Goal: Task Accomplishment & Management: Manage account settings

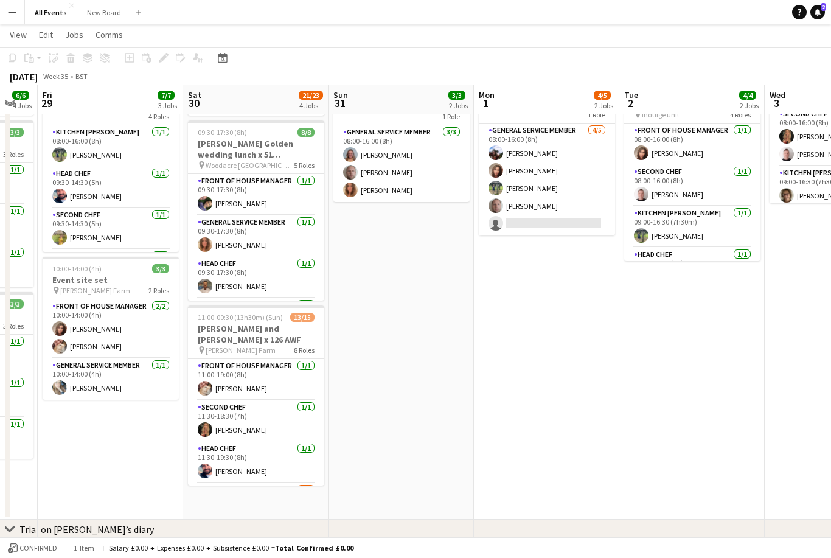
click at [261, 328] on h3 "[PERSON_NAME] and [PERSON_NAME] x 126 AWF" at bounding box center [256, 334] width 136 height 22
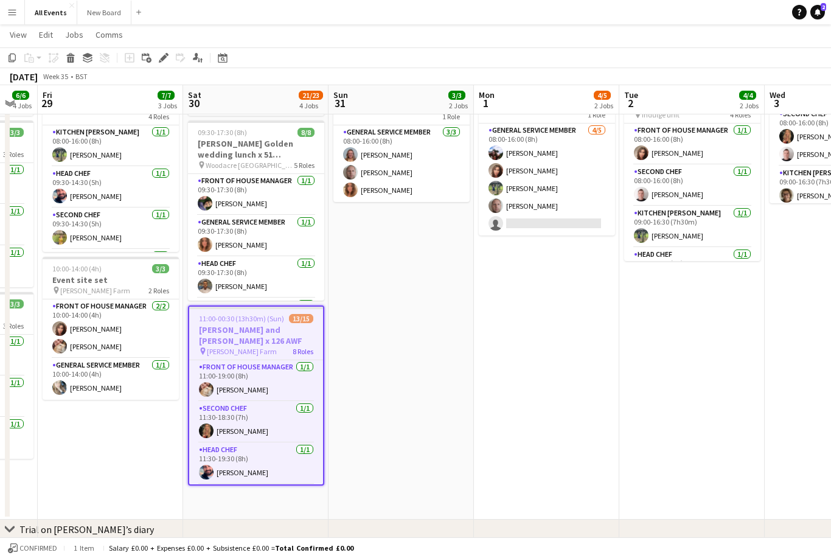
click at [163, 61] on icon "Edit" at bounding box center [164, 58] width 10 height 10
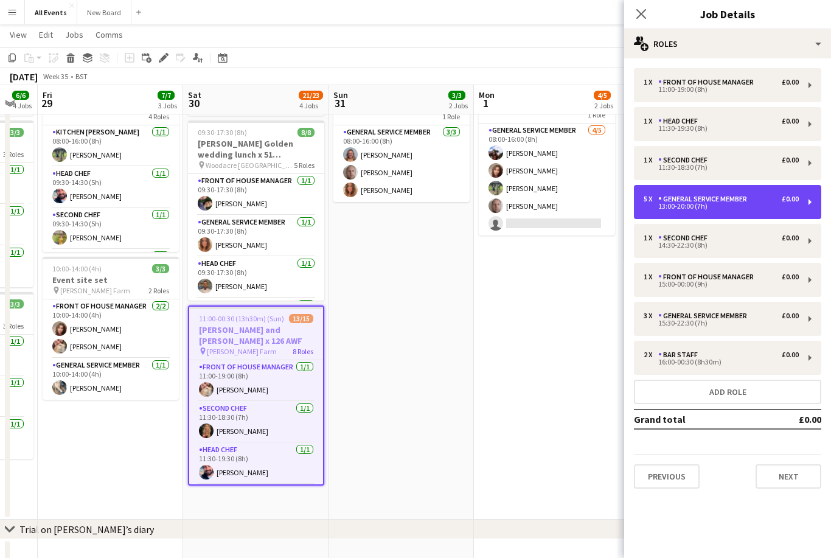
click at [775, 210] on div "5 x General service member £0.00 13:00-20:00 (7h)" at bounding box center [727, 202] width 187 height 34
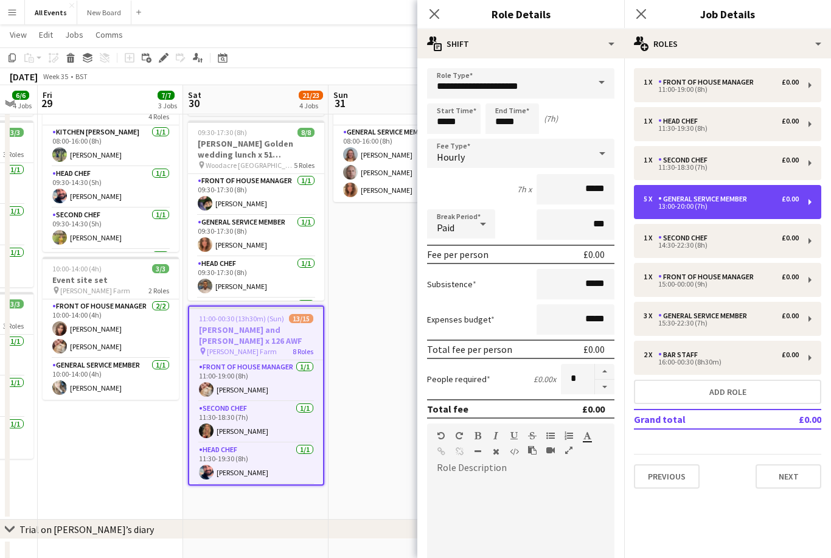
click at [613, 391] on button "button" at bounding box center [604, 386] width 19 height 15
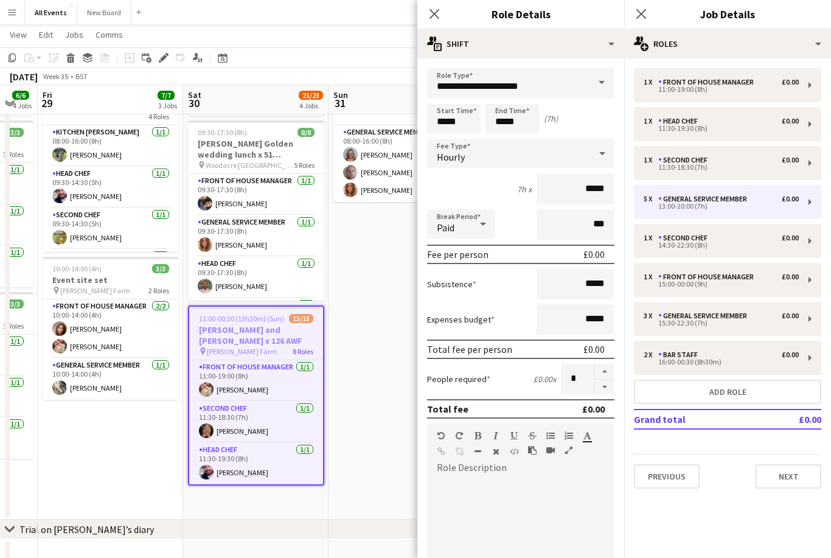
type input "*"
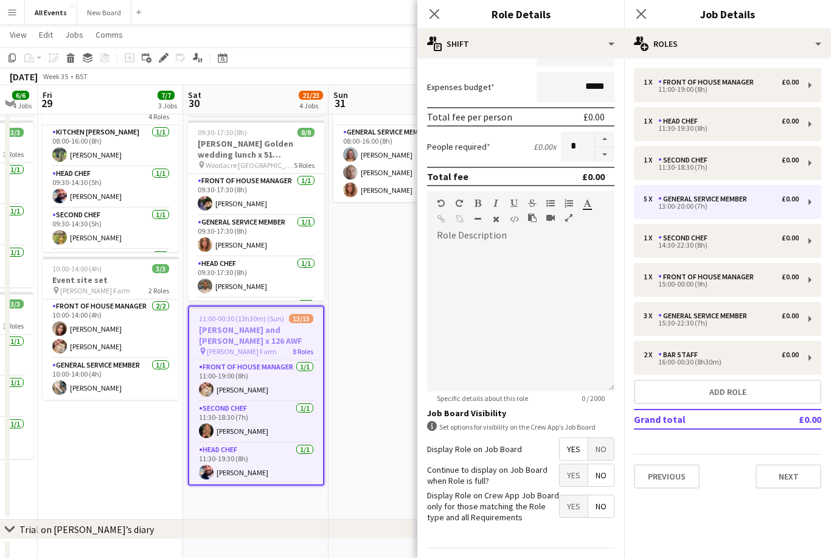
scroll to position [232, 0]
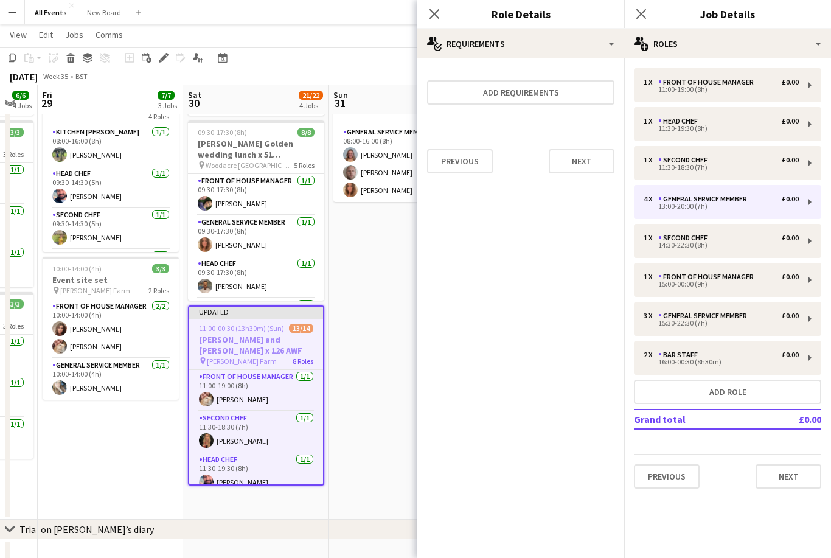
scroll to position [0, 0]
click at [644, 11] on icon at bounding box center [641, 14] width 10 height 10
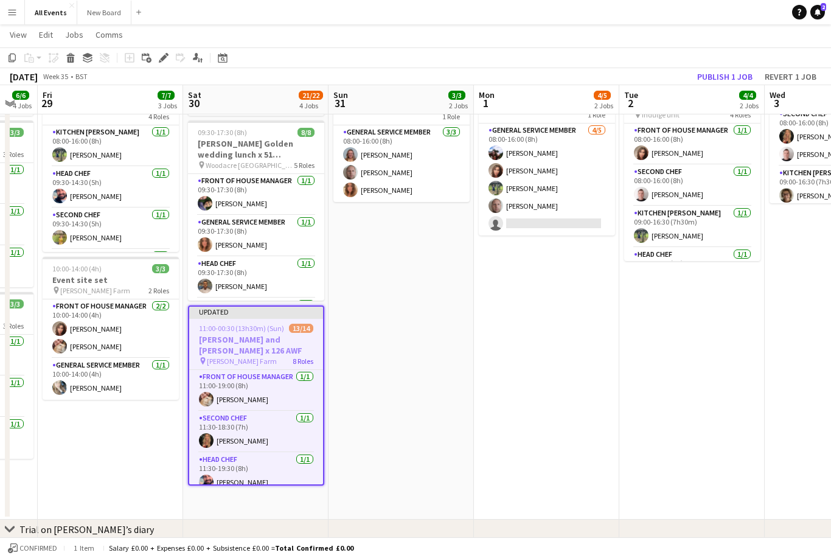
click at [724, 76] on button "Publish 1 job" at bounding box center [724, 77] width 65 height 16
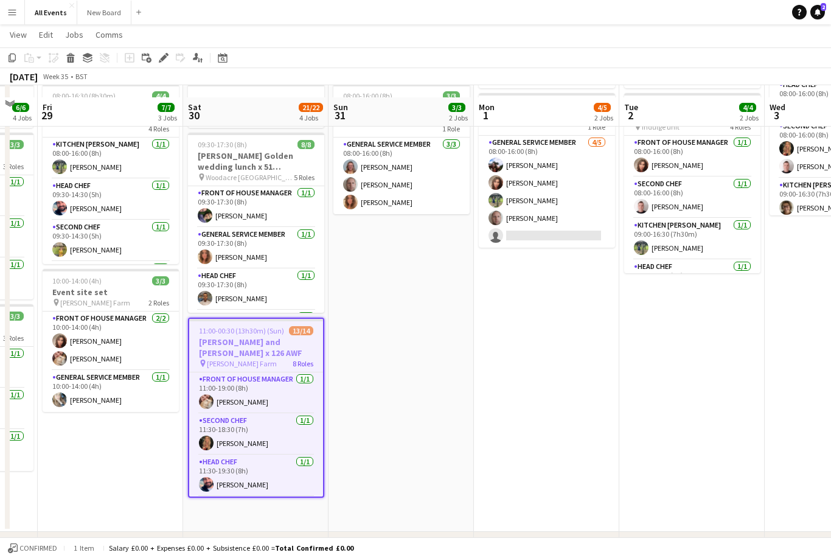
scroll to position [105, 0]
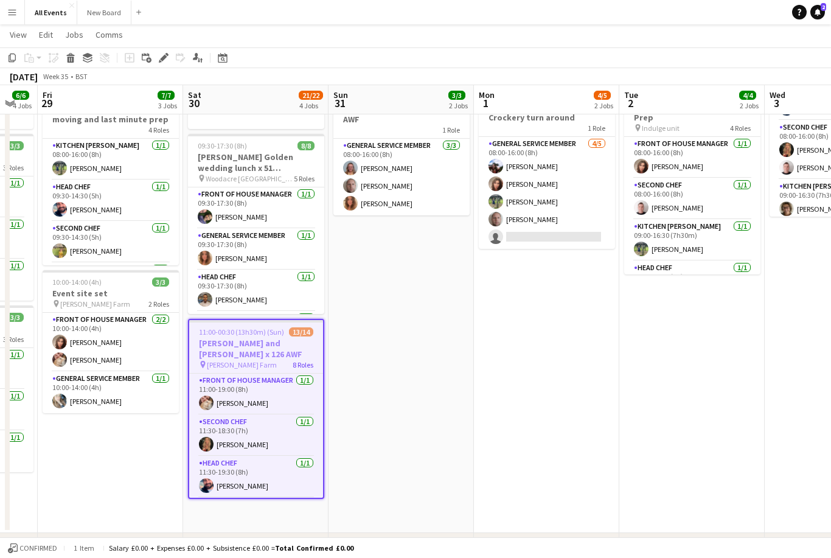
click at [578, 432] on app-date-cell "Linen delivery: [PERSON_NAME] and [PERSON_NAME] 08:00-16:00 (8h) 4/5 Crockery t…" at bounding box center [546, 282] width 145 height 501
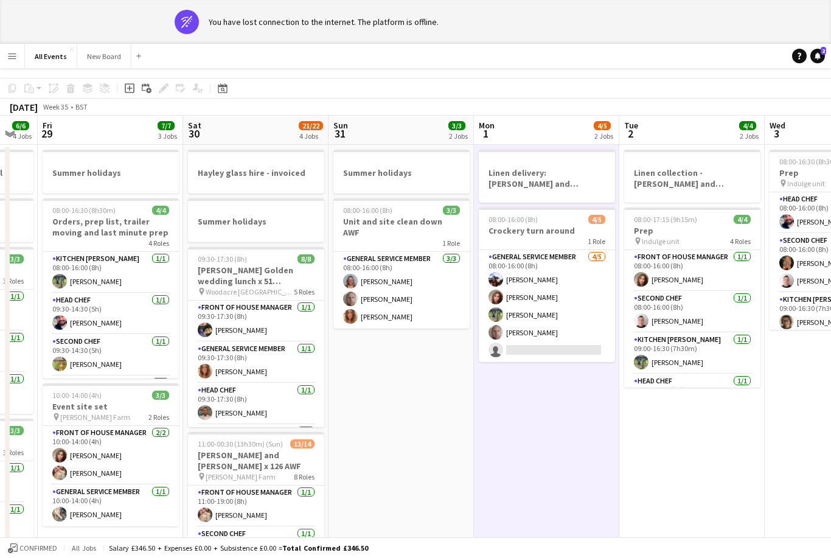
scroll to position [39, 0]
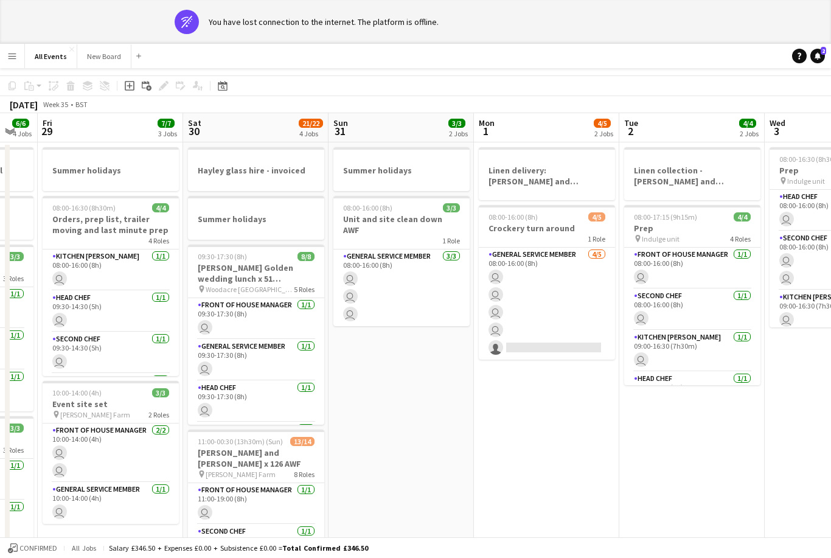
click at [218, 91] on div "Date picker" at bounding box center [222, 85] width 15 height 15
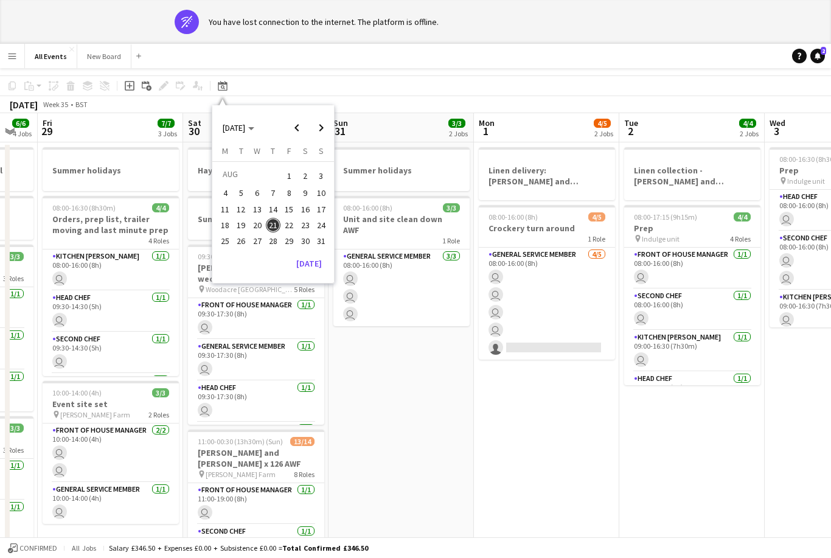
click at [317, 130] on span "Next month" at bounding box center [321, 128] width 24 height 24
click at [324, 127] on span "Next month" at bounding box center [321, 128] width 24 height 24
click at [325, 128] on span "Next month" at bounding box center [321, 128] width 24 height 24
click at [325, 126] on span "Next month" at bounding box center [321, 128] width 24 height 24
click at [328, 126] on span "Next month" at bounding box center [321, 128] width 24 height 24
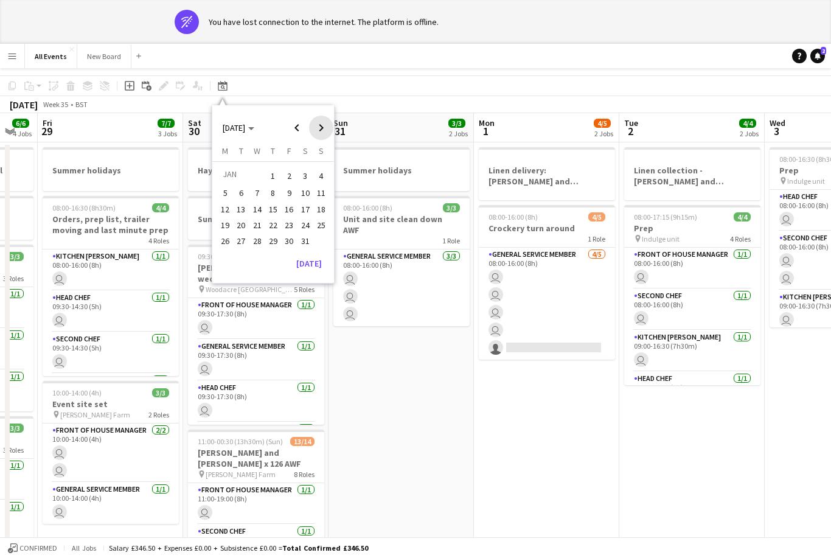
click at [323, 128] on span "Next month" at bounding box center [321, 128] width 24 height 24
click at [327, 127] on span "Next month" at bounding box center [321, 128] width 24 height 24
click at [327, 134] on span "Next month" at bounding box center [321, 128] width 24 height 24
click at [323, 134] on span "Next month" at bounding box center [321, 128] width 24 height 24
click at [325, 131] on span "Next month" at bounding box center [321, 128] width 24 height 24
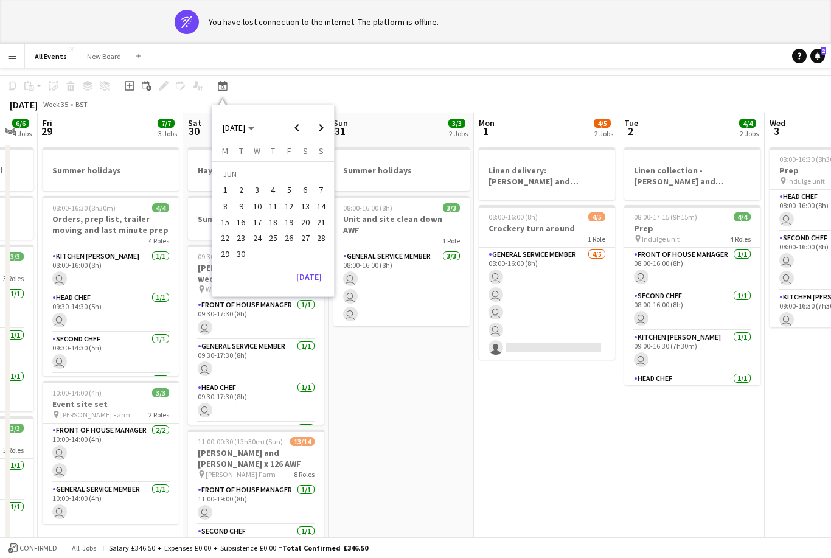
click at [309, 192] on span "6" at bounding box center [305, 190] width 15 height 15
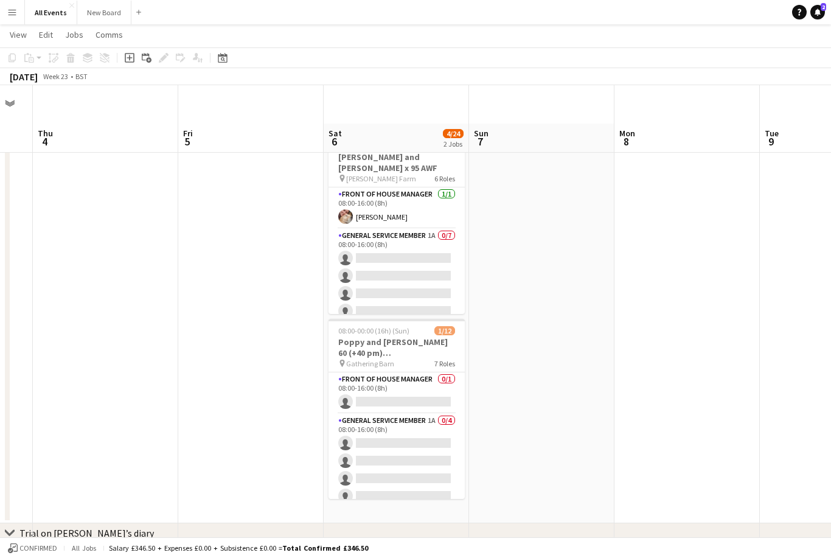
scroll to position [5, 0]
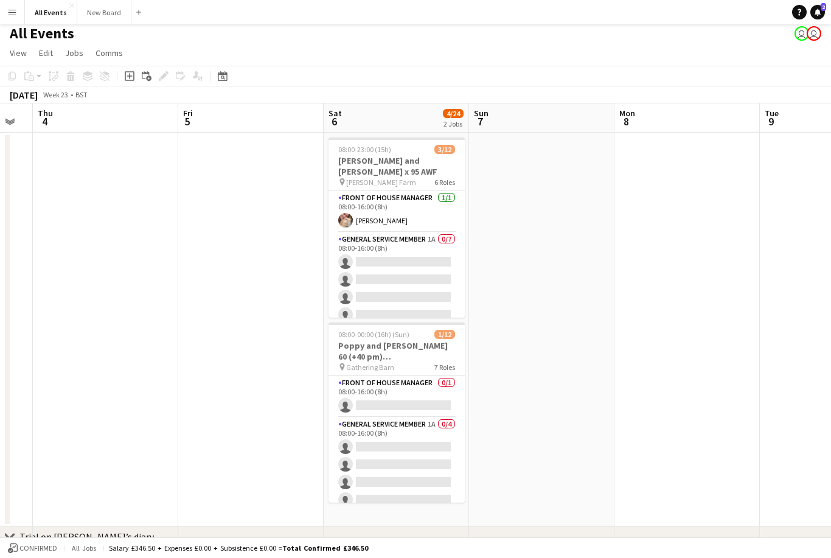
click at [434, 241] on app-card-role "General service member 1A 0/7 08:00-16:00 (8h) single-neutral-actions single-ne…" at bounding box center [396, 305] width 136 height 147
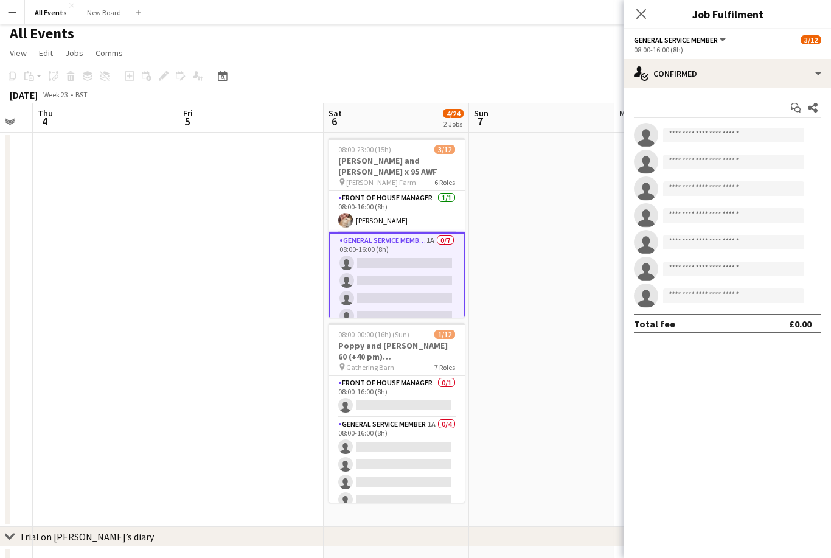
click at [641, 15] on icon "Close pop-in" at bounding box center [641, 14] width 10 height 10
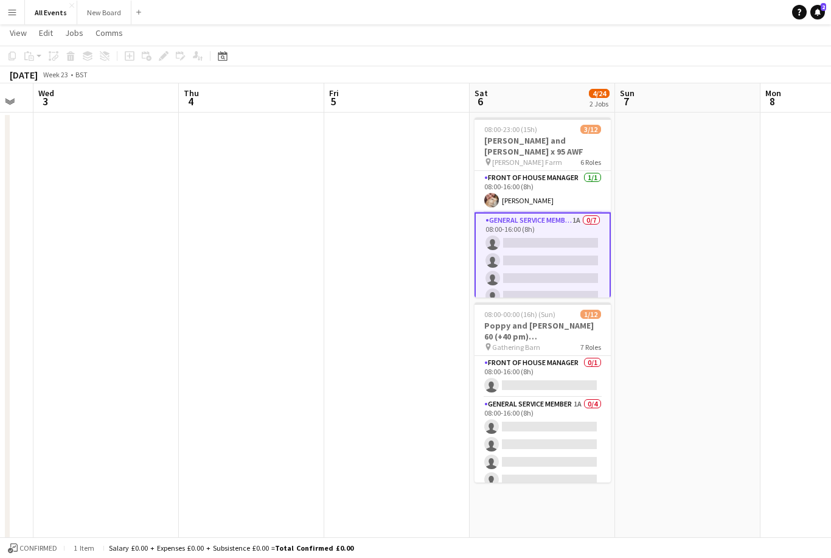
scroll to position [0, 403]
click at [230, 47] on app-toolbar "Copy Paste Paste Command V Paste with crew Command Shift V Paste linked Job [GE…" at bounding box center [415, 56] width 831 height 21
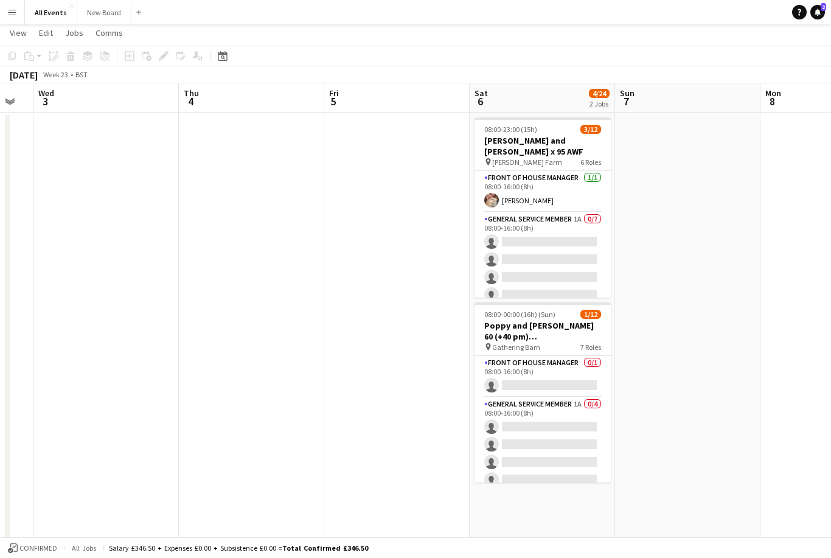
click at [221, 49] on div "Date picker" at bounding box center [222, 56] width 15 height 15
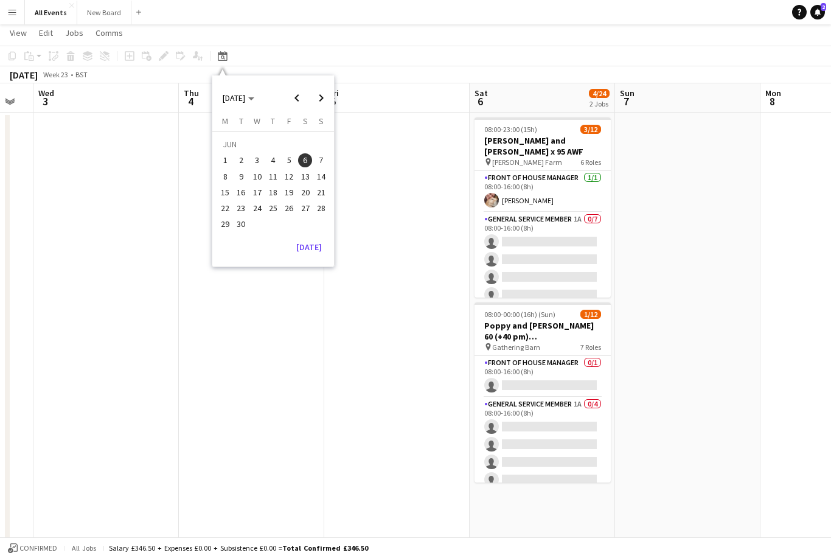
click at [312, 249] on button "[DATE]" at bounding box center [308, 246] width 35 height 19
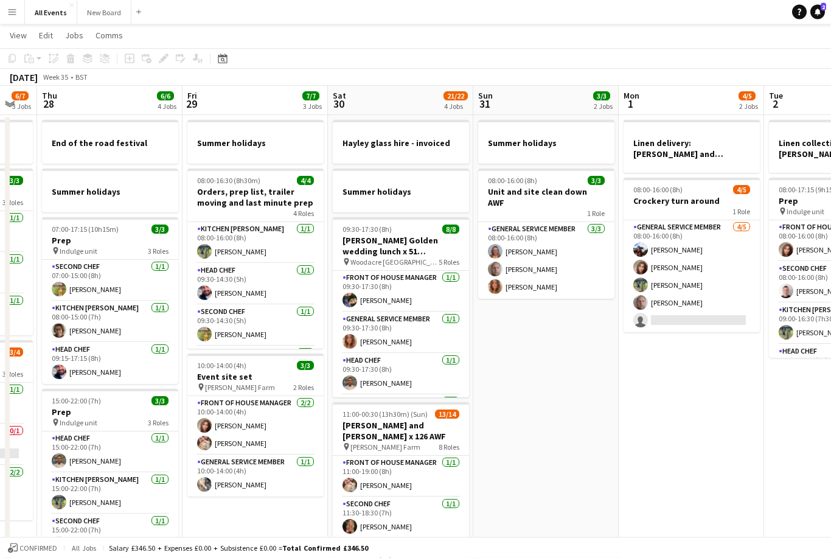
scroll to position [0, 0]
